Goal: Use online tool/utility: Utilize a website feature to perform a specific function

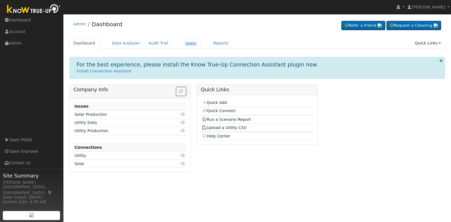
click at [182, 42] on link "Users" at bounding box center [191, 43] width 20 height 10
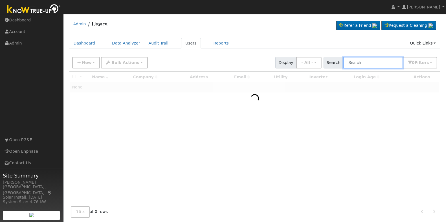
click at [365, 61] on input "text" at bounding box center [373, 63] width 60 height 12
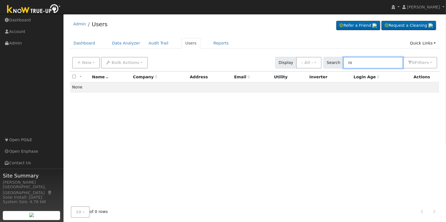
type input "r"
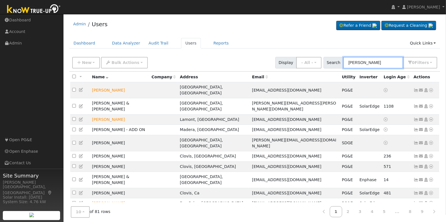
type input "carolyn"
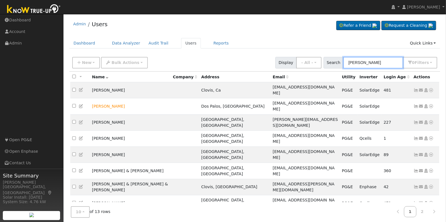
click at [382, 62] on input "carolyn" at bounding box center [373, 63] width 60 height 12
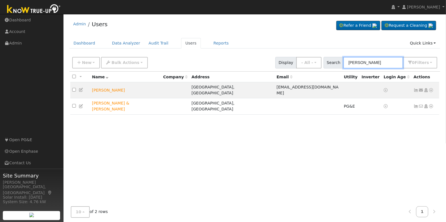
type input "zendejas"
drag, startPoint x: 390, startPoint y: 132, endPoint x: 390, endPoint y: 138, distance: 5.6
click at [390, 138] on div "All None All on page None on page Name Company Address Email Utility Inverter L…" at bounding box center [254, 138] width 371 height 133
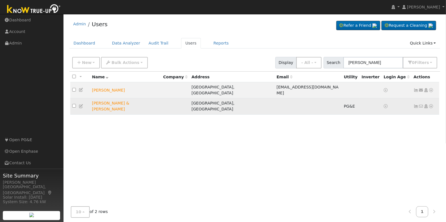
click at [432, 104] on icon at bounding box center [430, 106] width 5 height 4
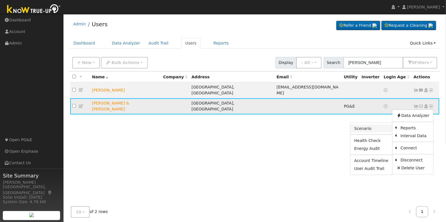
click at [375, 125] on link "Scenario" at bounding box center [371, 129] width 42 height 8
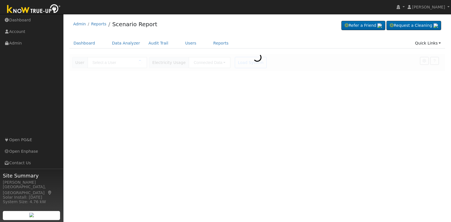
type input "[PERSON_NAME] & [PERSON_NAME]"
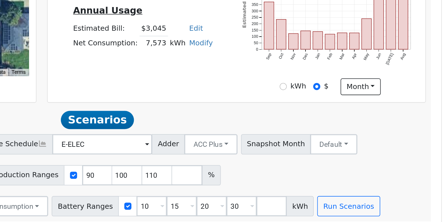
scroll to position [58, 0]
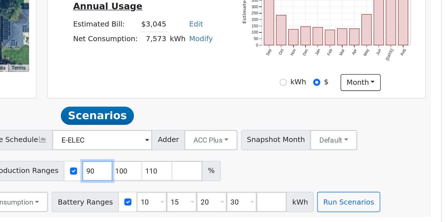
click at [246, 194] on input "90" at bounding box center [254, 193] width 17 height 11
click at [246, 193] on input "90" at bounding box center [254, 193] width 17 height 11
type input "100"
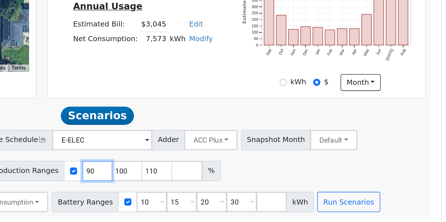
type input "110"
click at [246, 193] on input "100" at bounding box center [254, 193] width 17 height 11
type input "110"
click at [246, 193] on input "110" at bounding box center [254, 193] width 17 height 11
click at [246, 193] on input "number" at bounding box center [254, 193] width 17 height 11
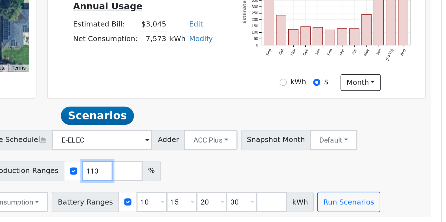
type input "113"
click at [289, 191] on div "Add Solar System Use CSV Data Production 7573 kWh Production Ranges 113 %" at bounding box center [254, 192] width 367 height 13
click at [276, 210] on input "10" at bounding box center [284, 210] width 17 height 11
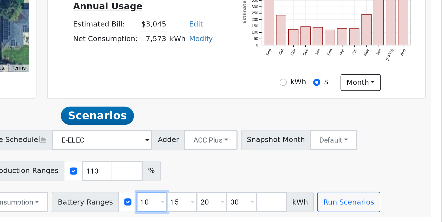
type input "15"
type input "20"
type input "30"
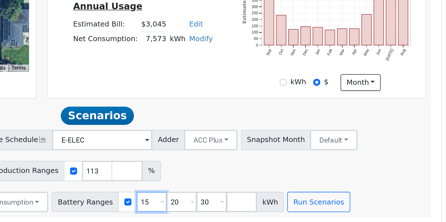
click at [276, 210] on input "15" at bounding box center [284, 210] width 17 height 11
type input "20"
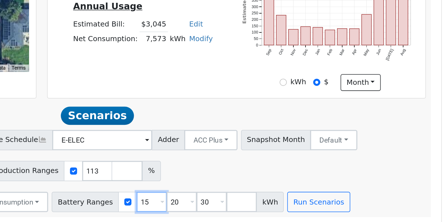
type input "30"
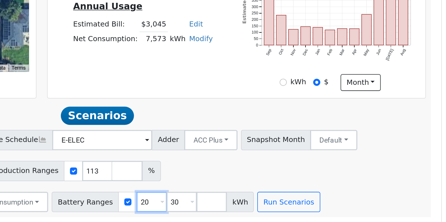
click at [276, 210] on input "20" at bounding box center [284, 210] width 17 height 11
type input "30"
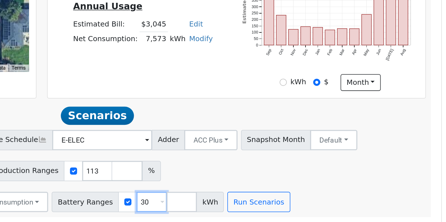
click at [276, 210] on input "30" at bounding box center [284, 210] width 17 height 11
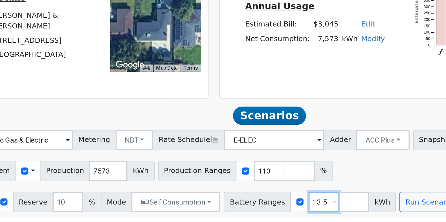
type input "13.5"
click at [136, 212] on input "10" at bounding box center [142, 210] width 17 height 11
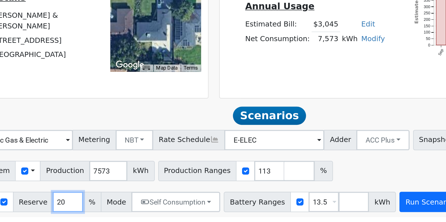
type input "20"
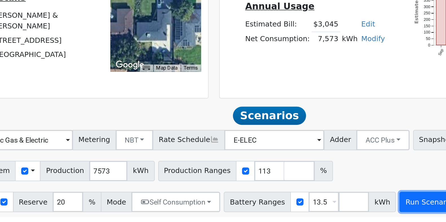
click at [335, 210] on button "Run Scenarios" at bounding box center [344, 210] width 35 height 11
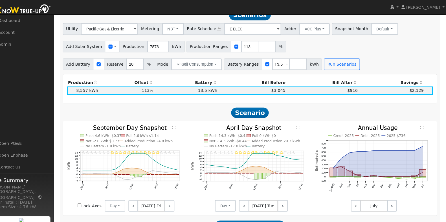
scroll to position [200, 0]
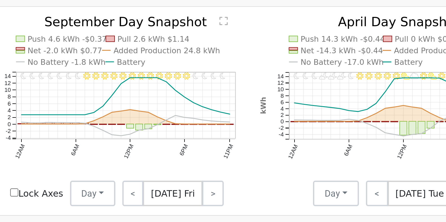
click at [103, 148] on text "No Battery -1.8 kWh" at bounding box center [111, 146] width 34 height 4
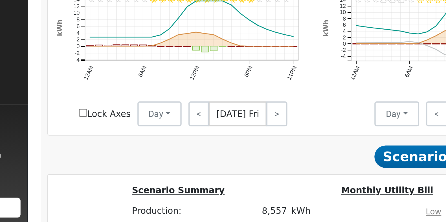
scroll to position [234, 0]
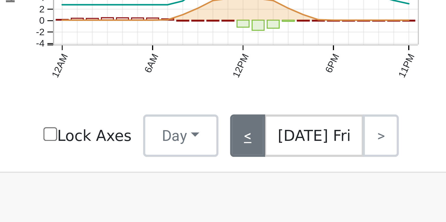
click at [141, 172] on link "<" at bounding box center [140, 169] width 9 height 11
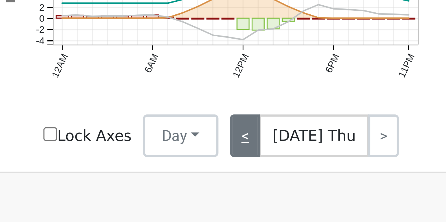
click at [141, 172] on link "<" at bounding box center [140, 169] width 8 height 11
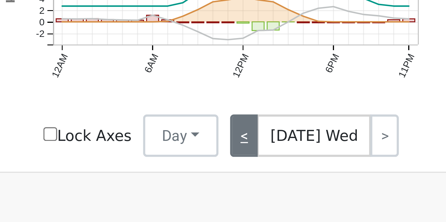
click at [141, 172] on link "<" at bounding box center [140, 169] width 8 height 11
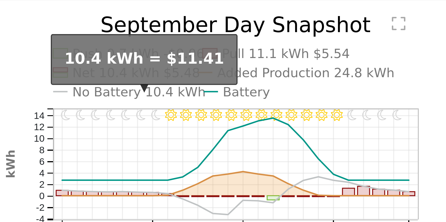
click at [105, 114] on text "No Battery 10.4 kWh" at bounding box center [112, 112] width 36 height 4
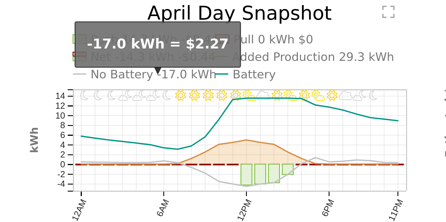
click at [230, 114] on text "No Battery -17.0 kWh" at bounding box center [233, 112] width 37 height 4
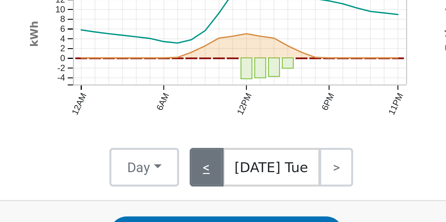
click at [250, 175] on link "<" at bounding box center [249, 169] width 10 height 11
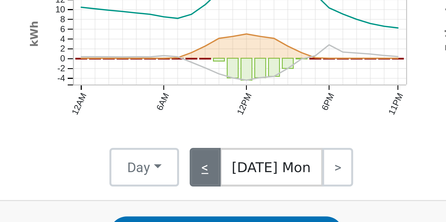
click at [250, 175] on link "<" at bounding box center [248, 169] width 9 height 11
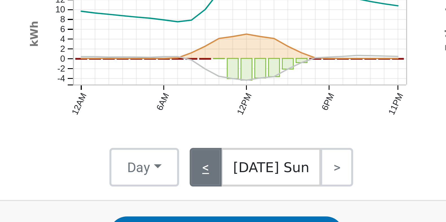
click at [250, 175] on link "<" at bounding box center [249, 169] width 10 height 11
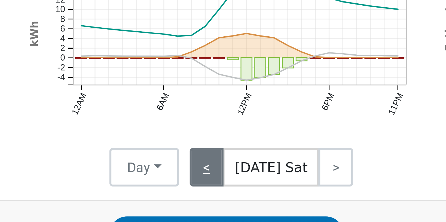
click at [250, 175] on link "<" at bounding box center [249, 169] width 10 height 11
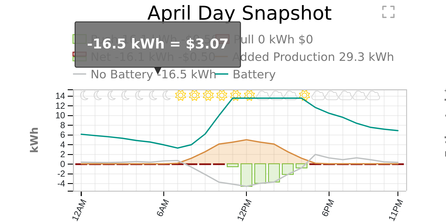
click at [233, 114] on text "No Battery -16.5 kWh" at bounding box center [233, 112] width 37 height 4
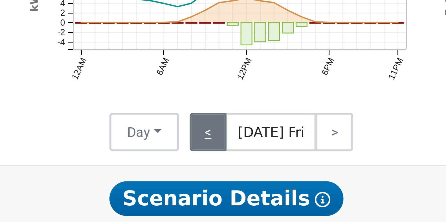
click at [252, 174] on link "<" at bounding box center [249, 169] width 11 height 11
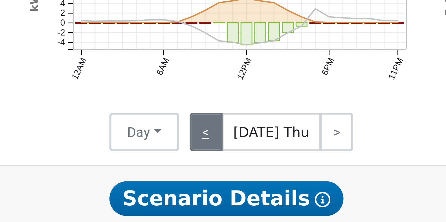
click at [252, 174] on link "<" at bounding box center [249, 169] width 10 height 11
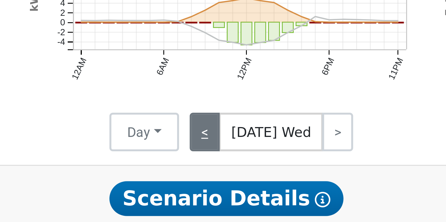
click at [252, 174] on link "<" at bounding box center [248, 169] width 9 height 11
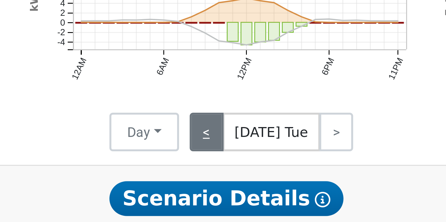
click at [252, 174] on link "<" at bounding box center [249, 169] width 10 height 11
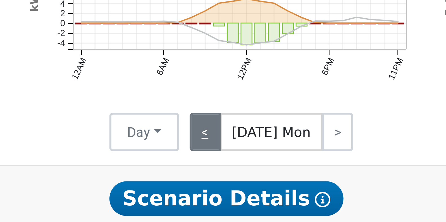
click at [252, 174] on link "<" at bounding box center [248, 169] width 9 height 11
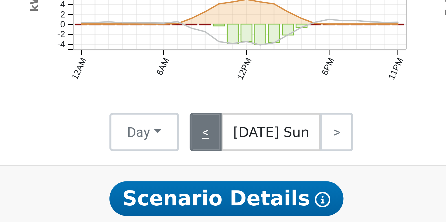
click at [252, 174] on link "<" at bounding box center [249, 169] width 10 height 11
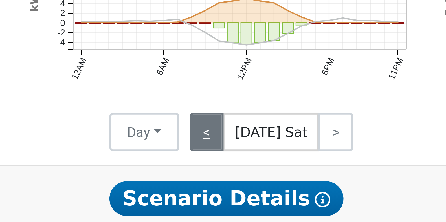
click at [252, 174] on link "<" at bounding box center [249, 169] width 10 height 11
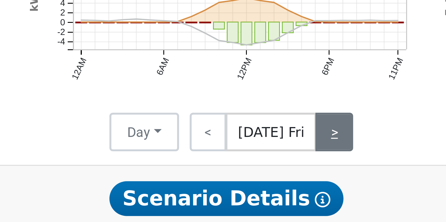
click at [285, 172] on link ">" at bounding box center [285, 169] width 11 height 11
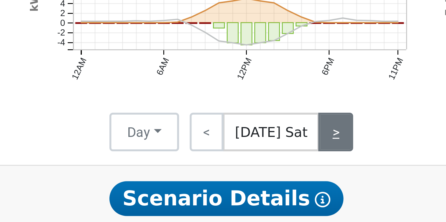
click at [285, 172] on link ">" at bounding box center [286, 169] width 10 height 11
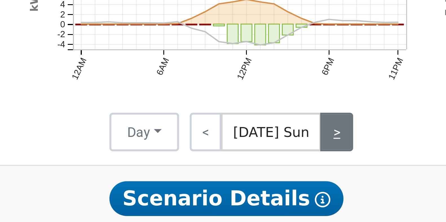
click at [285, 172] on link ">" at bounding box center [287, 169] width 10 height 11
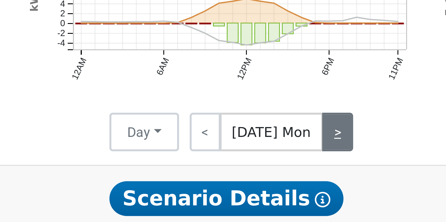
click at [285, 172] on link ">" at bounding box center [286, 169] width 9 height 11
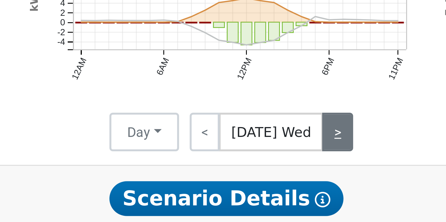
click at [285, 172] on link ">" at bounding box center [286, 169] width 9 height 11
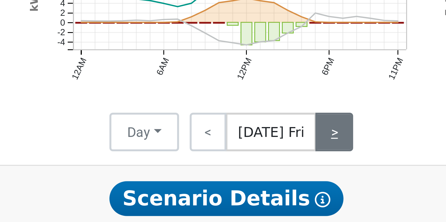
click at [285, 172] on link ">" at bounding box center [285, 169] width 11 height 11
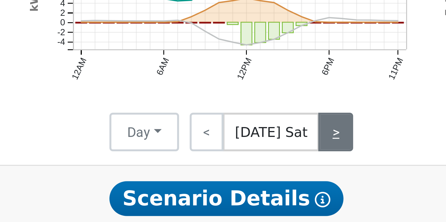
click at [285, 172] on link ">" at bounding box center [286, 169] width 10 height 11
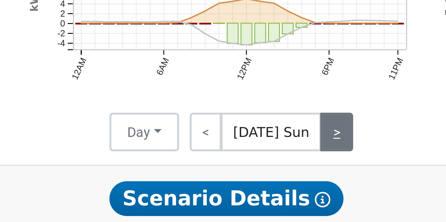
click at [285, 172] on link ">" at bounding box center [287, 169] width 10 height 11
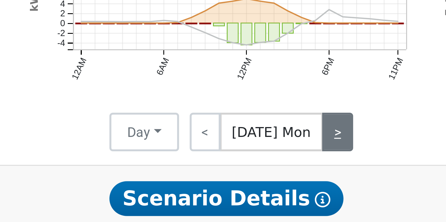
click at [285, 172] on link ">" at bounding box center [286, 169] width 9 height 11
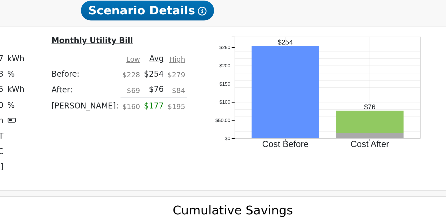
scroll to position [313, 0]
click at [220, 137] on td at bounding box center [222, 136] width 36 height 8
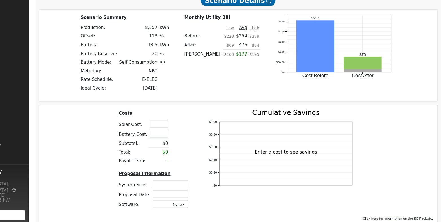
scroll to position [435, 0]
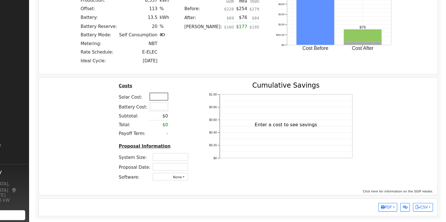
click at [177, 104] on input "text" at bounding box center [182, 106] width 17 height 7
type input "$20,500"
click at [184, 115] on input "text" at bounding box center [182, 115] width 17 height 7
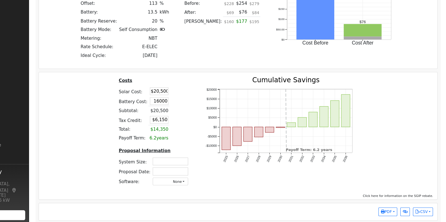
type input "$16,000"
type input "$10,950"
click at [194, 103] on td at bounding box center [197, 102] width 10 height 9
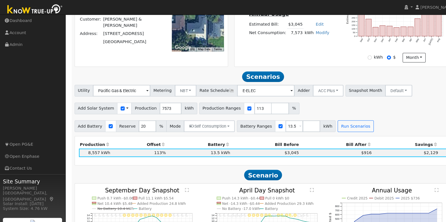
scroll to position [122, 0]
